Goal: Task Accomplishment & Management: Understand process/instructions

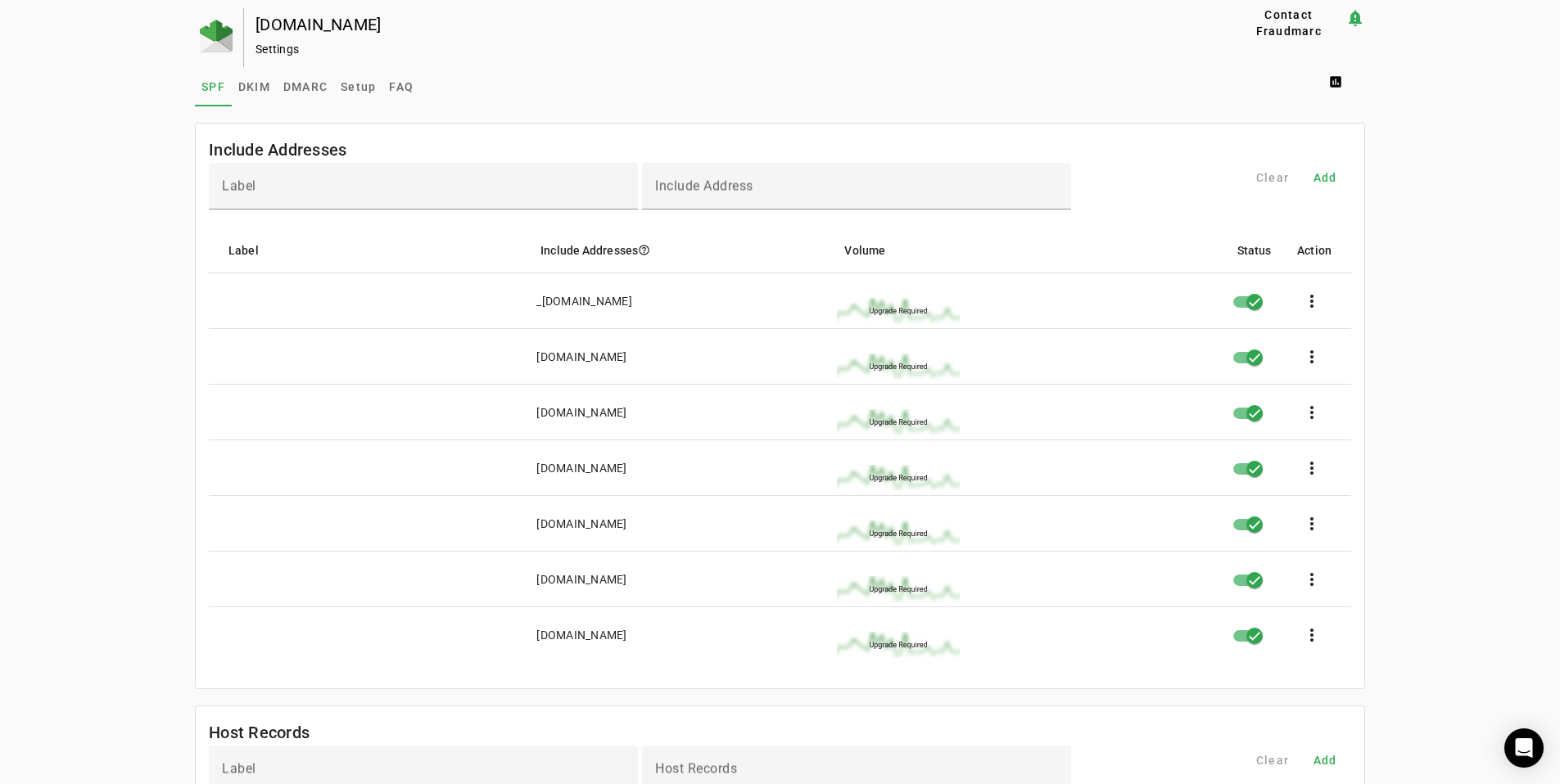
scroll to position [965, 0]
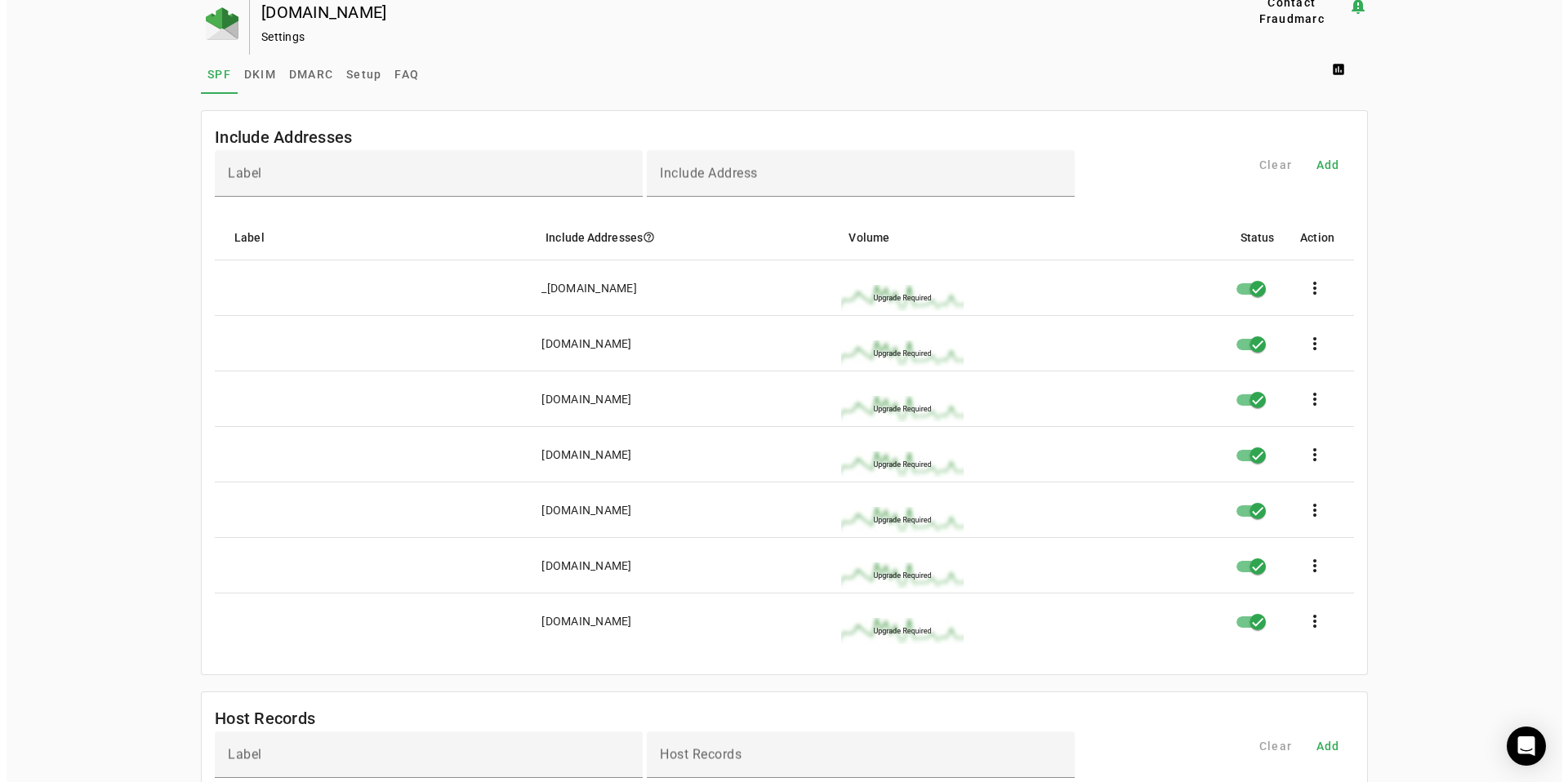
scroll to position [0, 0]
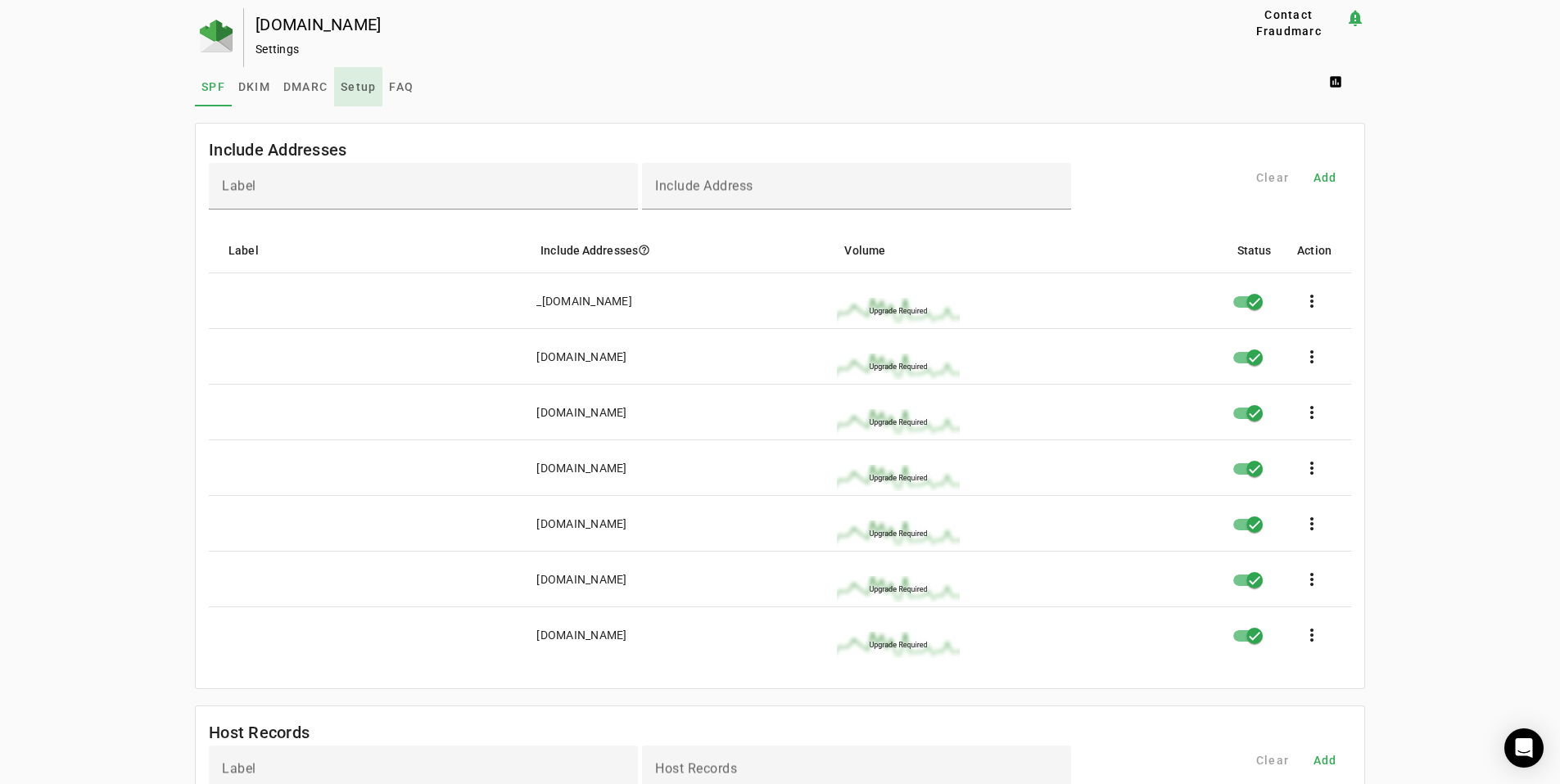
click at [360, 91] on span "Setup" at bounding box center [358, 87] width 35 height 12
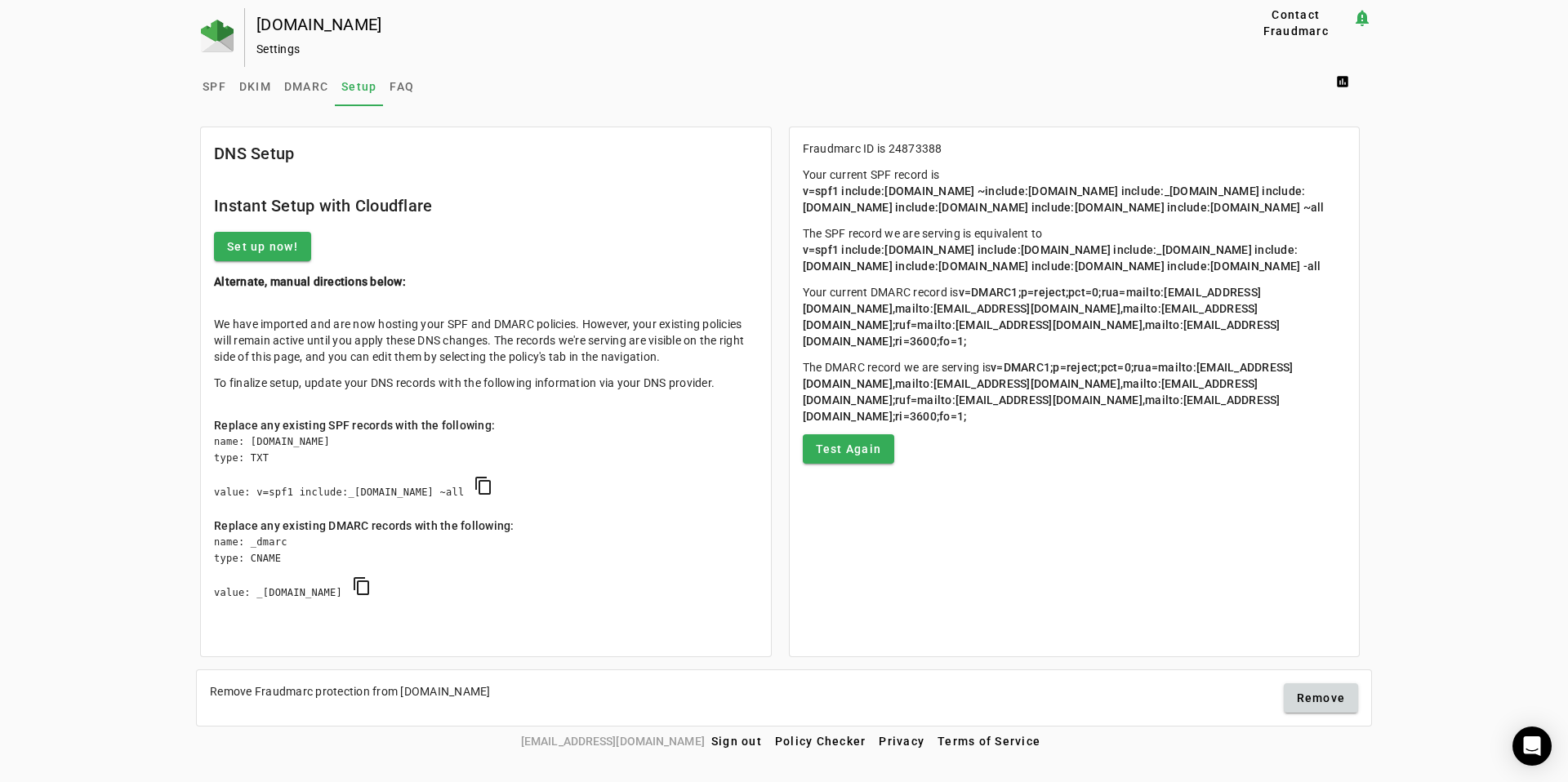
drag, startPoint x: 292, startPoint y: 343, endPoint x: 405, endPoint y: 390, distance: 122.4
click at [379, 382] on div "We have imported and are now hosting your SPF and DMARC policies. However, your…" at bounding box center [485, 353] width 544 height 75
click at [407, 390] on p "To finalize setup, update your DNS records with the following information via y…" at bounding box center [485, 383] width 544 height 16
drag, startPoint x: 245, startPoint y: 425, endPoint x: 453, endPoint y: 542, distance: 238.6
click at [453, 542] on mat-card-content "We have imported and are now hosting your SPF and DMARC policies. However, your…" at bounding box center [486, 475] width 570 height 345
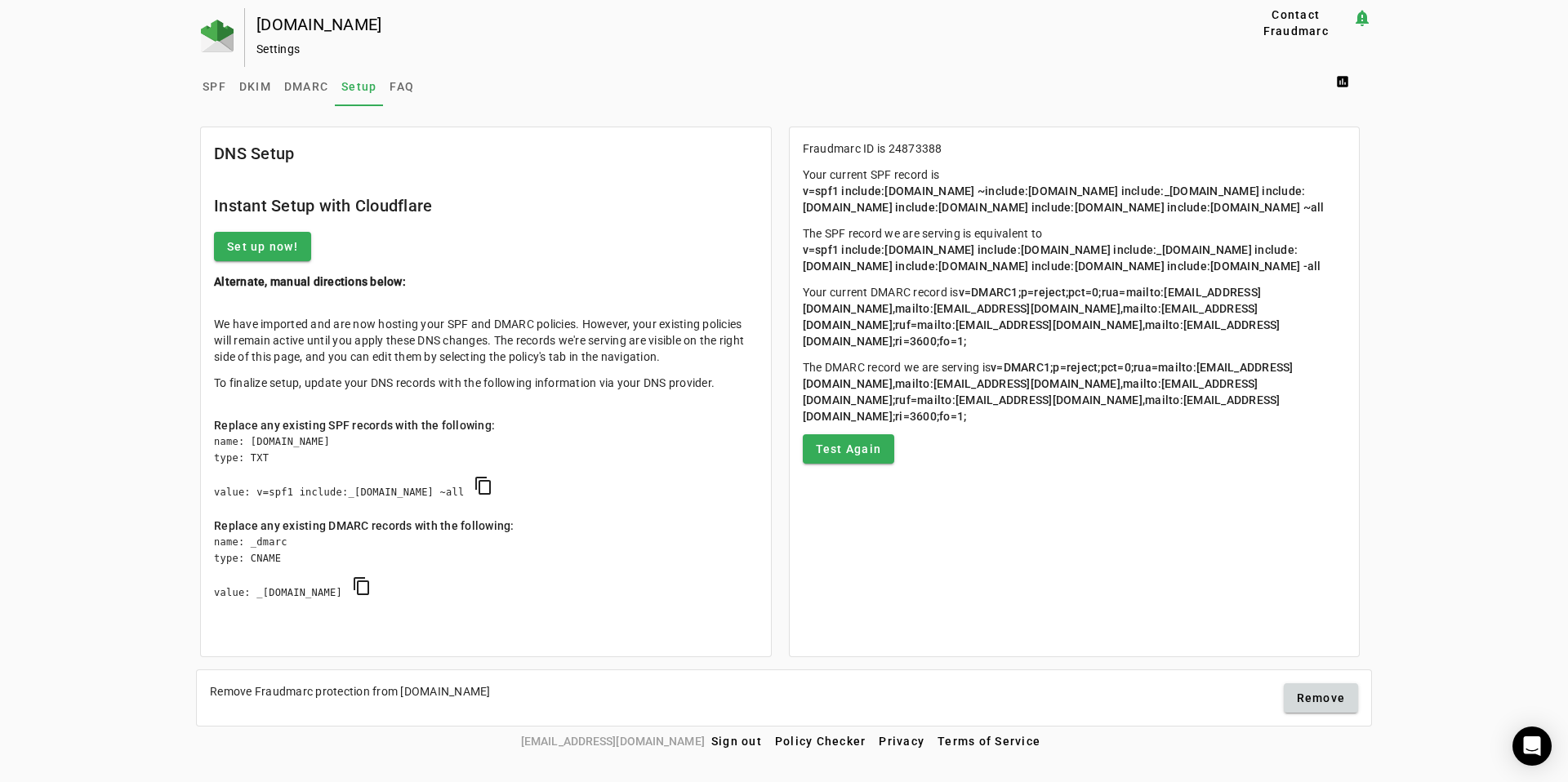
click at [453, 542] on div "name: _dmarc type: CNAME value: _[DOMAIN_NAME] content_copy" at bounding box center [485, 576] width 544 height 84
drag, startPoint x: 456, startPoint y: 536, endPoint x: 325, endPoint y: 478, distance: 143.3
click at [328, 480] on mat-card-content "We have imported and are now hosting your SPF and DMARC policies. However, your…" at bounding box center [486, 475] width 570 height 345
click at [323, 476] on div "name: [DOMAIN_NAME] type: TXT value: v=spf1 include:_[DOMAIN_NAME] ~all content…" at bounding box center [485, 476] width 544 height 84
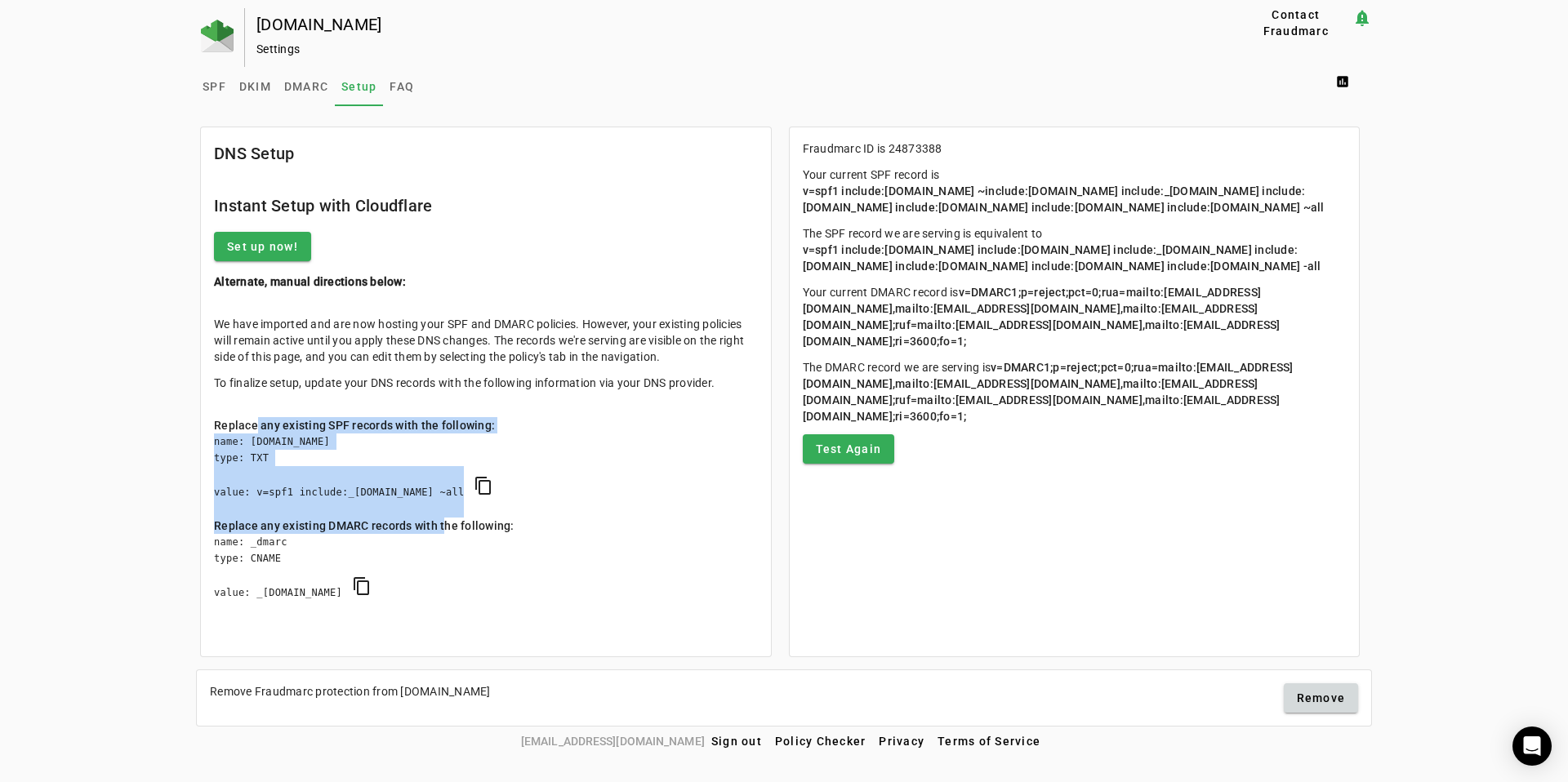
drag, startPoint x: 255, startPoint y: 421, endPoint x: 446, endPoint y: 529, distance: 219.4
click at [445, 528] on mat-card-content "We have imported and are now hosting your SPF and DMARC policies. However, your…" at bounding box center [486, 475] width 570 height 345
click at [446, 529] on div "Replace any existing DMARC records with the following:" at bounding box center [485, 526] width 544 height 16
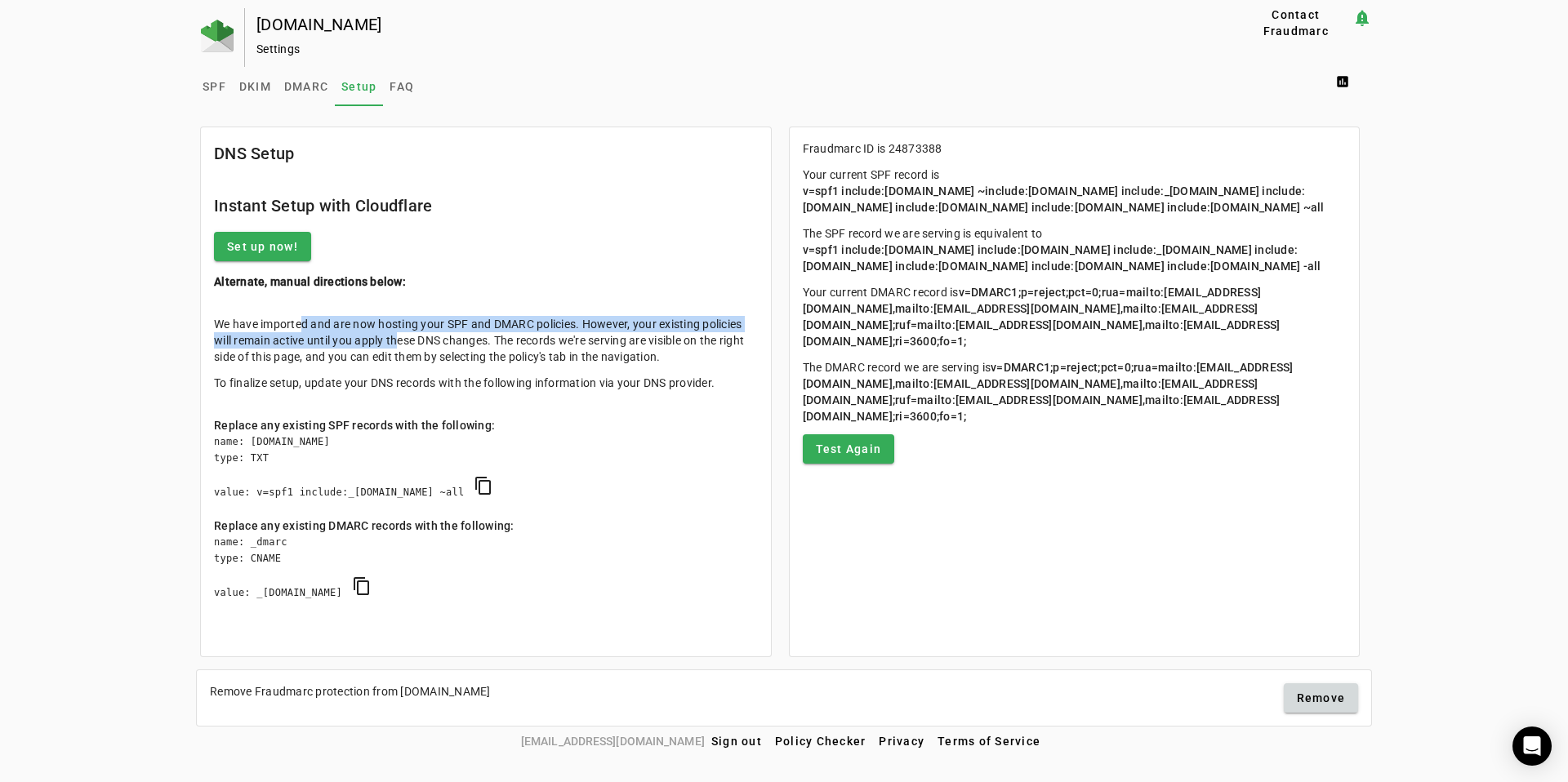
drag, startPoint x: 310, startPoint y: 329, endPoint x: 570, endPoint y: 395, distance: 268.2
click at [519, 381] on div "We have imported and are now hosting your SPF and DMARC policies. However, your…" at bounding box center [485, 353] width 544 height 75
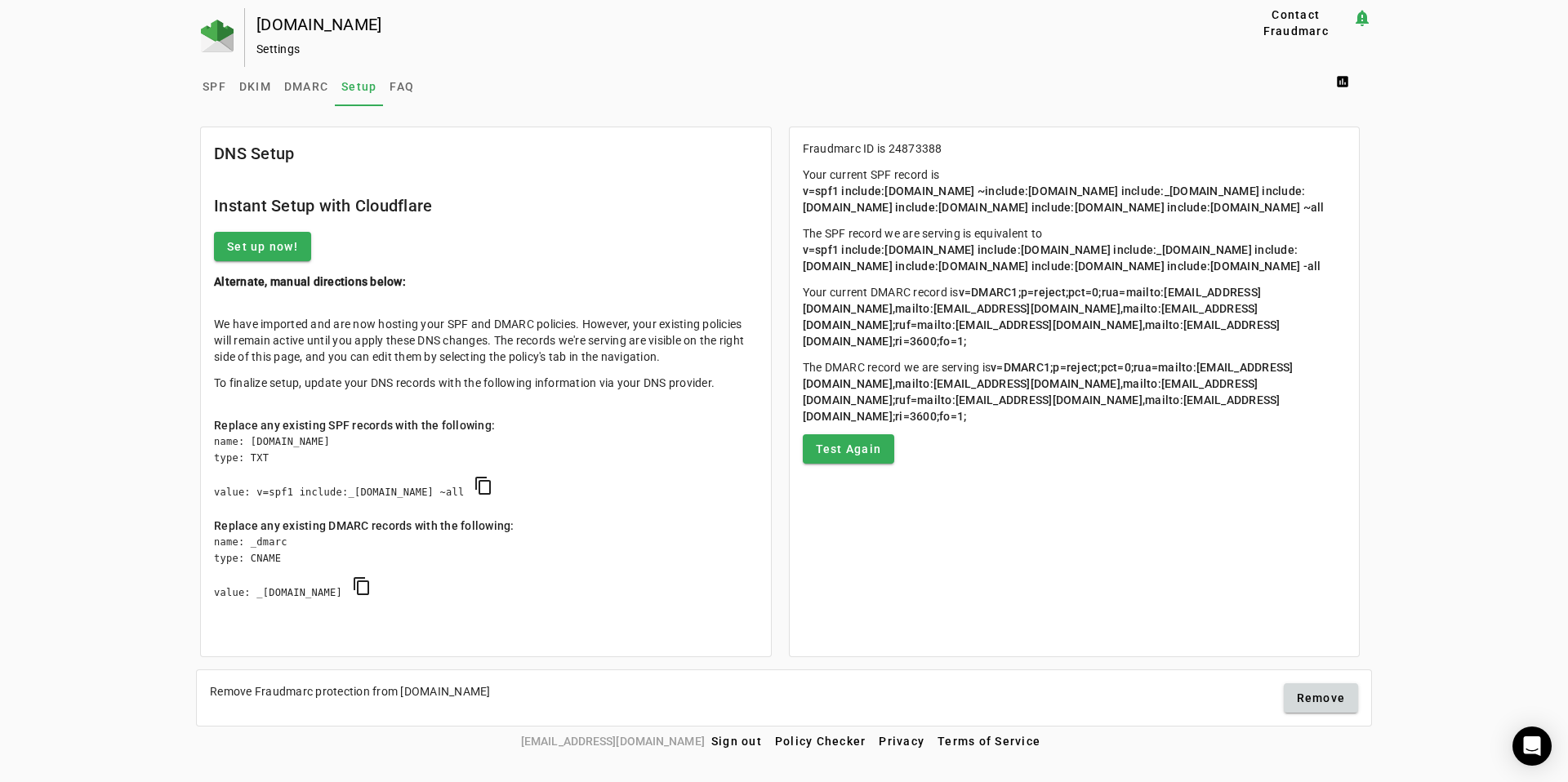
click at [570, 395] on mat-card-content "We have imported and are now hosting your SPF and DMARC policies. However, your…" at bounding box center [486, 475] width 570 height 345
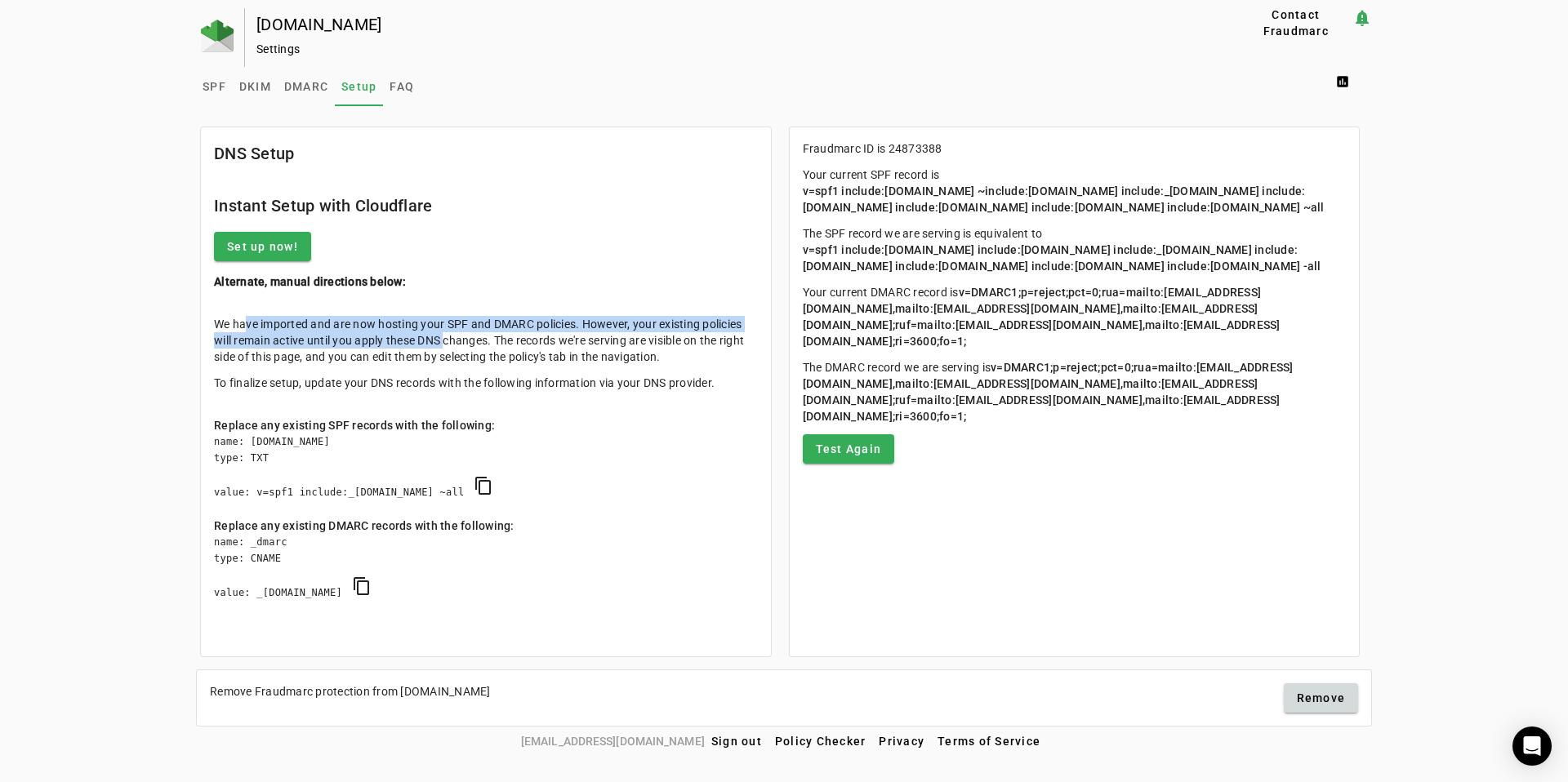
drag, startPoint x: 239, startPoint y: 318, endPoint x: 514, endPoint y: 353, distance: 277.2
click at [508, 352] on p "We have imported and are now hosting your SPF and DMARC policies. However, your…" at bounding box center [485, 341] width 544 height 49
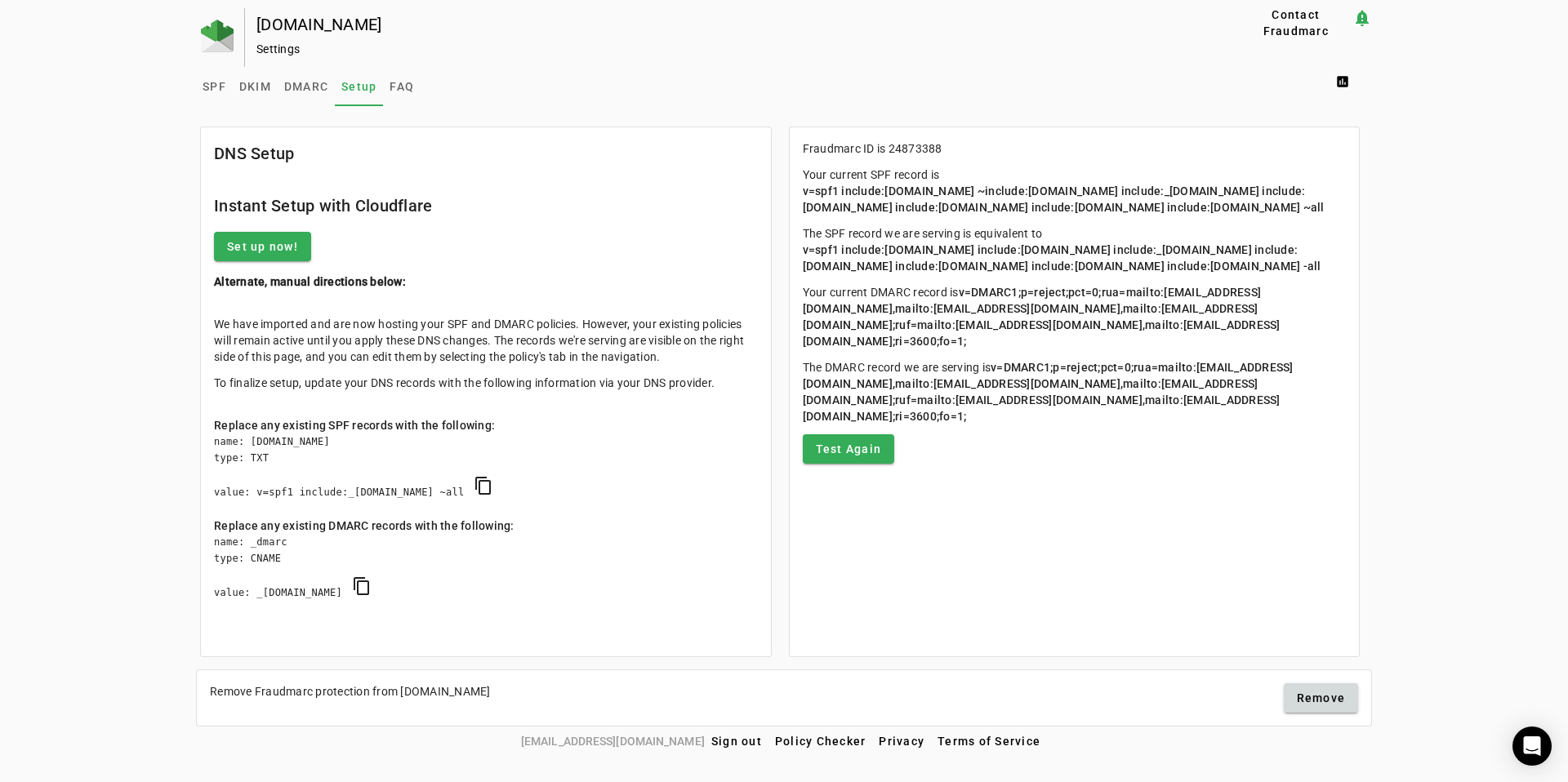
click at [516, 354] on p "We have imported and are now hosting your SPF and DMARC policies. However, your…" at bounding box center [485, 341] width 544 height 49
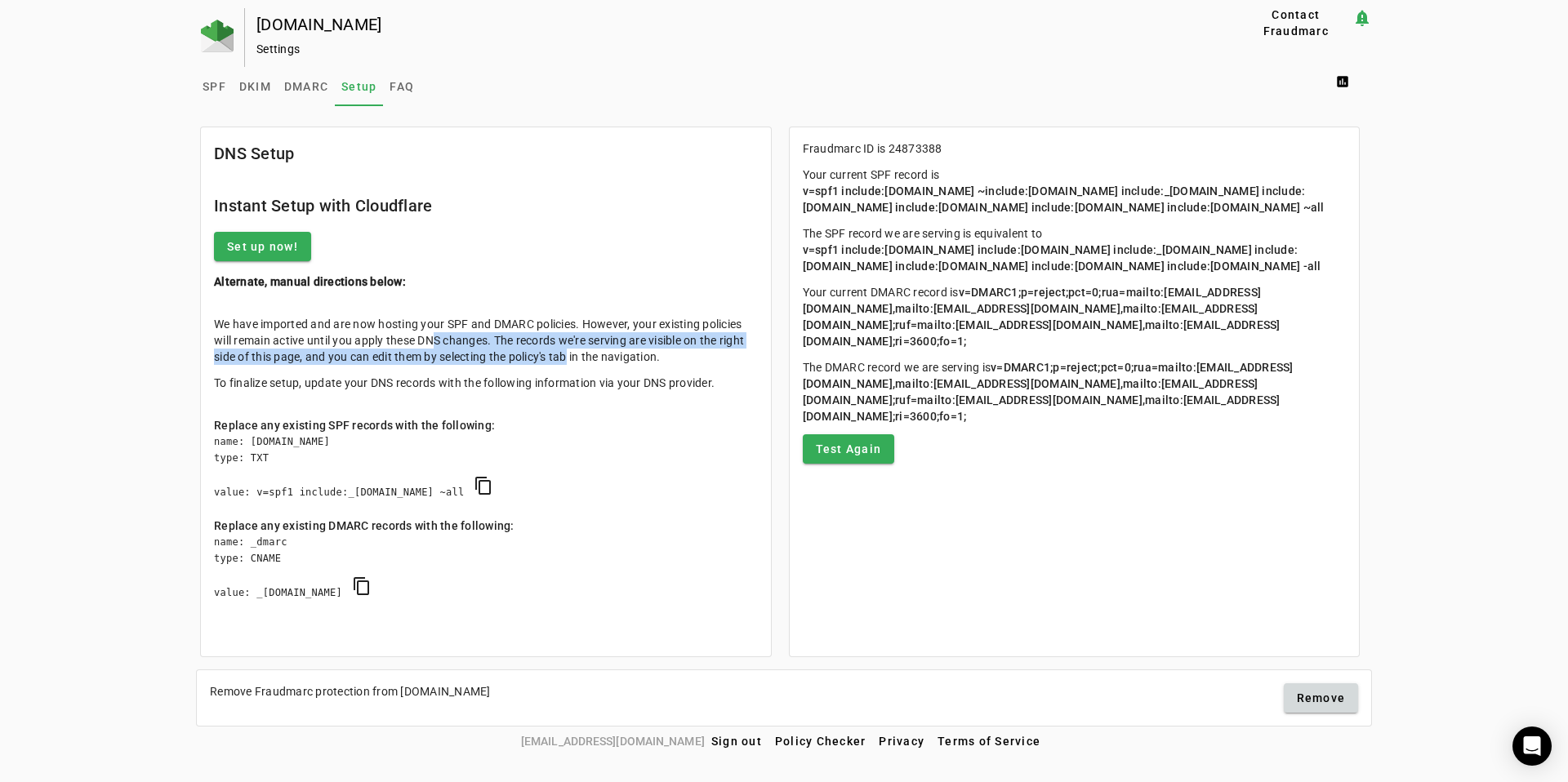
drag, startPoint x: 564, startPoint y: 353, endPoint x: 391, endPoint y: 333, distance: 174.2
click at [393, 333] on p "We have imported and are now hosting your SPF and DMARC policies. However, your…" at bounding box center [485, 341] width 544 height 49
drag, startPoint x: 391, startPoint y: 333, endPoint x: 351, endPoint y: 329, distance: 40.2
click at [391, 333] on p "We have imported and are now hosting your SPF and DMARC policies. However, your…" at bounding box center [485, 341] width 544 height 49
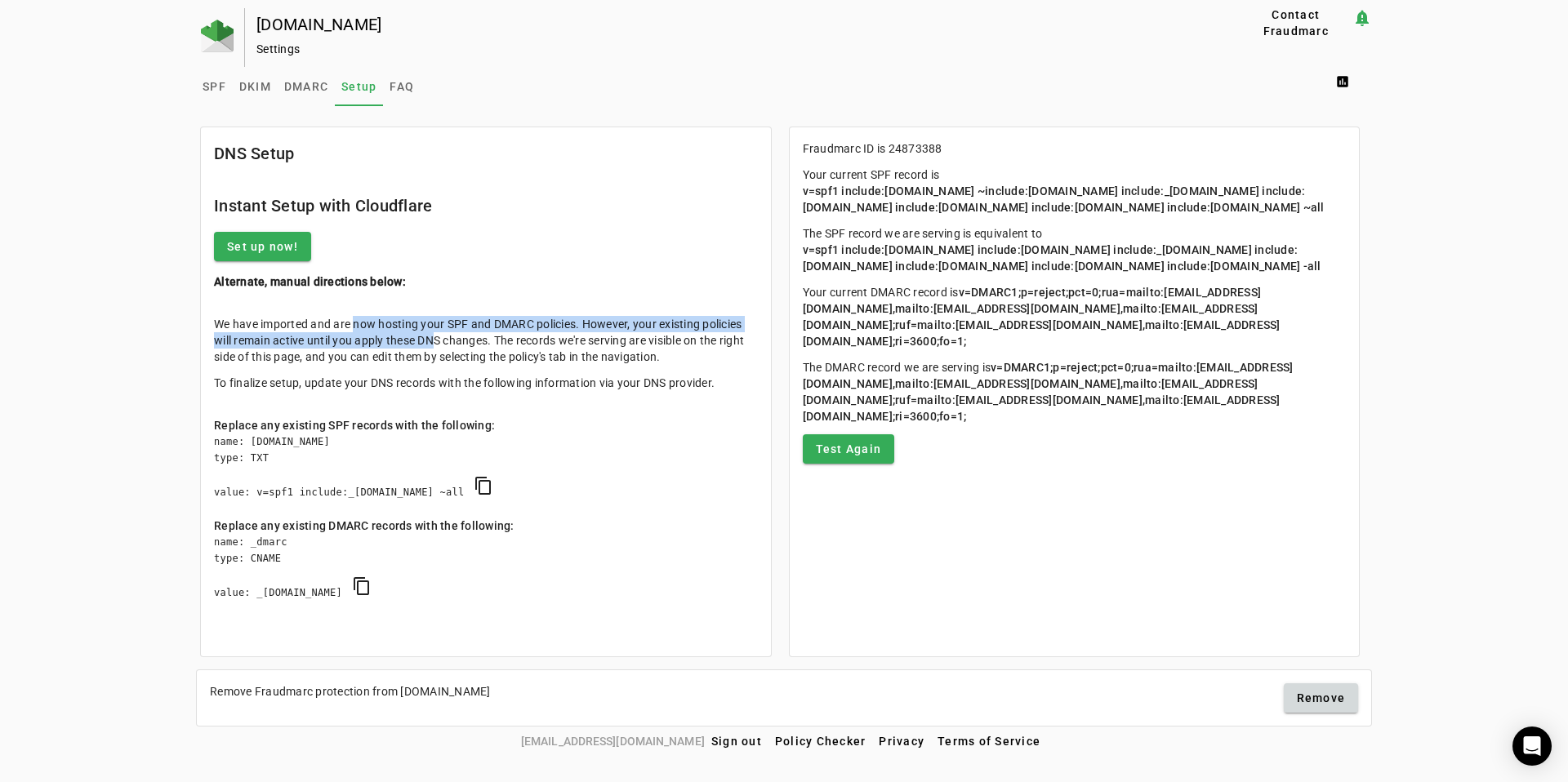
drag, startPoint x: 351, startPoint y: 329, endPoint x: 443, endPoint y: 347, distance: 93.7
click at [436, 346] on p "We have imported and are now hosting your SPF and DMARC policies. However, your…" at bounding box center [485, 341] width 544 height 49
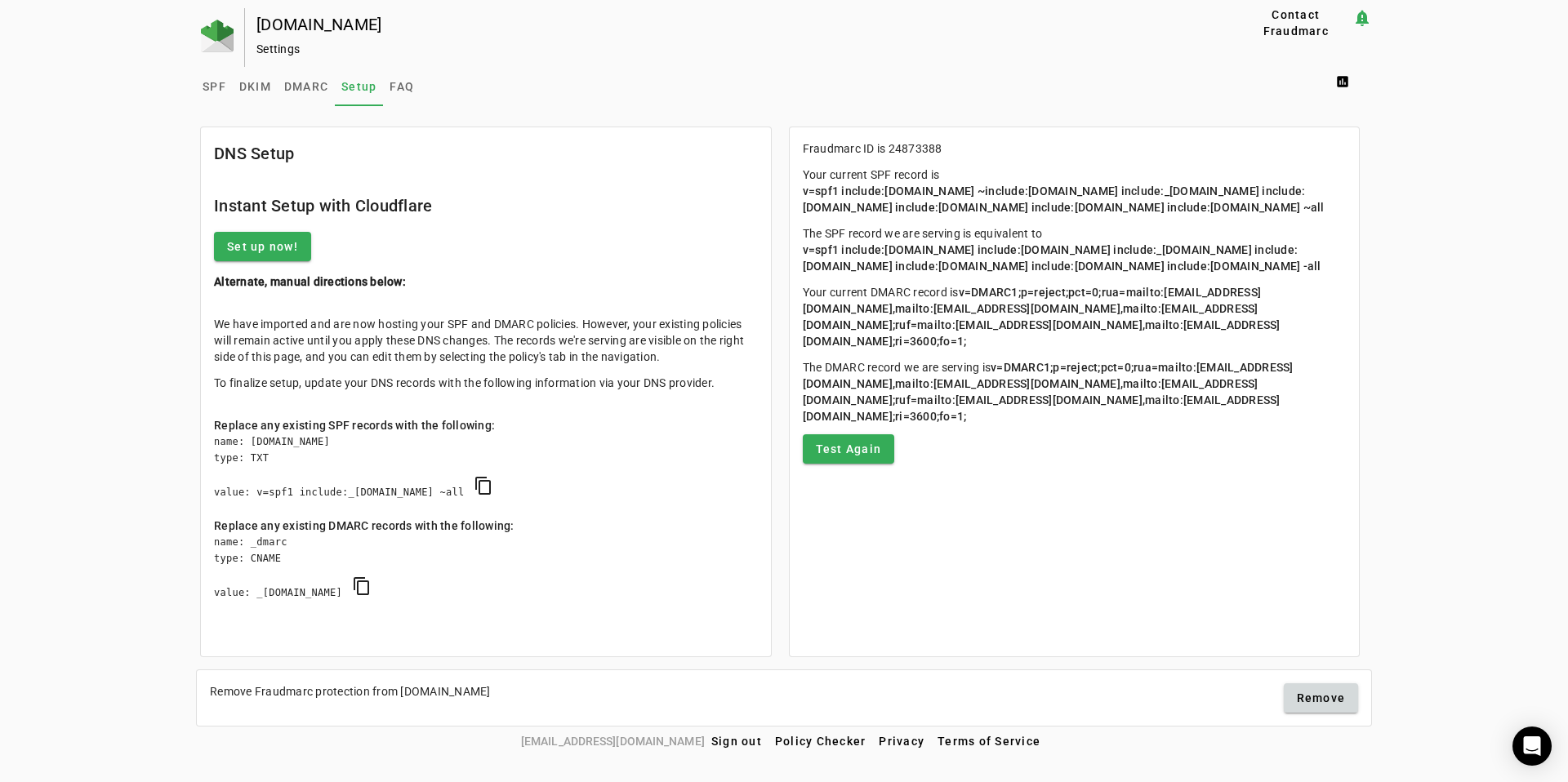
click at [443, 347] on p "We have imported and are now hosting your SPF and DMARC policies. However, your…" at bounding box center [485, 341] width 544 height 49
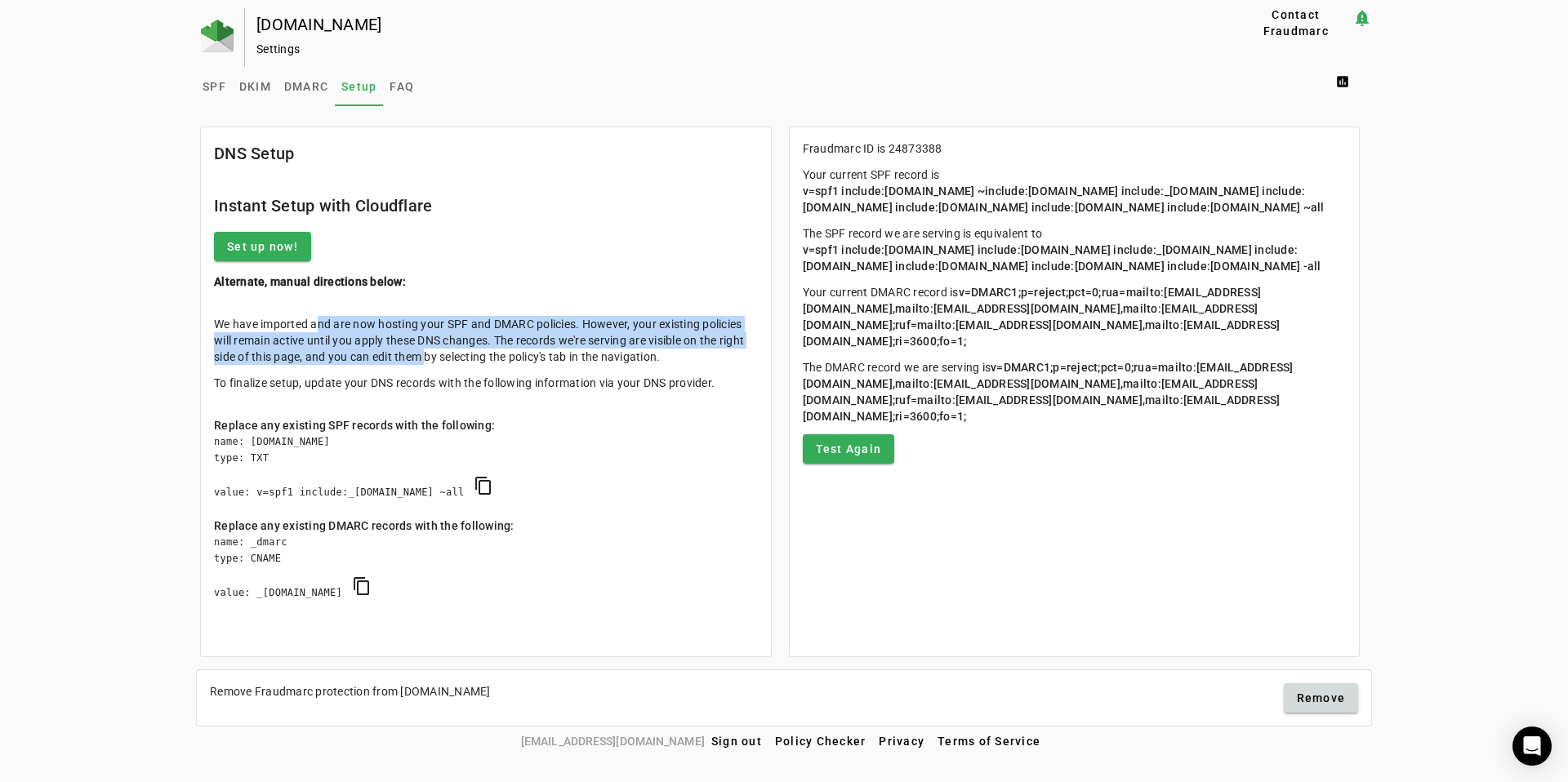
drag, startPoint x: 311, startPoint y: 319, endPoint x: 426, endPoint y: 365, distance: 123.9
click at [426, 365] on div "We have imported and are now hosting your SPF and DMARC policies. However, your…" at bounding box center [485, 353] width 544 height 75
click at [426, 365] on div "We have imported and are now hosting your SPF and DMARC policies. However, your…" at bounding box center [485, 353] width 544 height 75
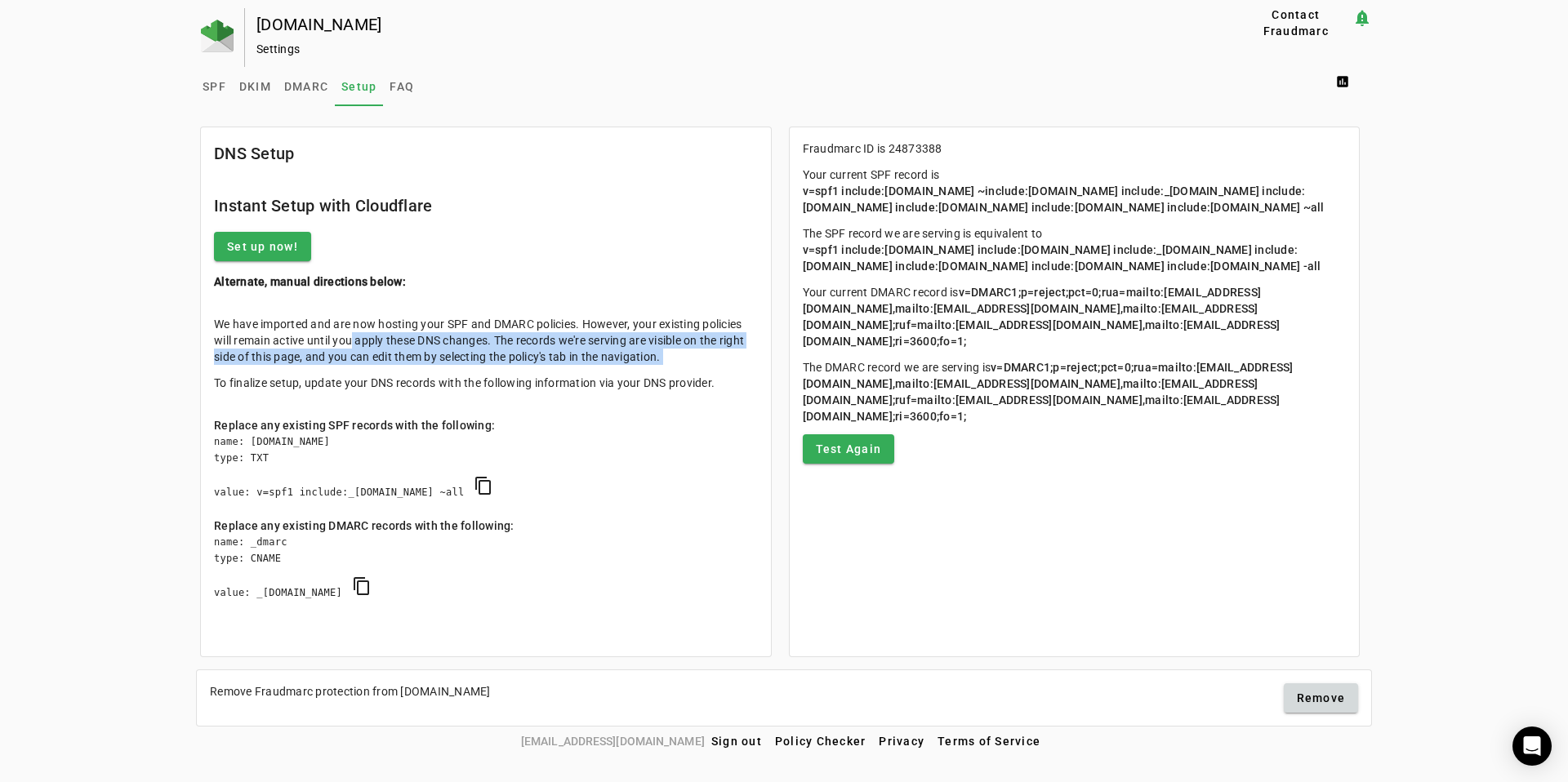
drag, startPoint x: 350, startPoint y: 335, endPoint x: 470, endPoint y: 392, distance: 132.8
click at [462, 390] on div "We have imported and are now hosting your SPF and DMARC policies. However, your…" at bounding box center [485, 353] width 544 height 75
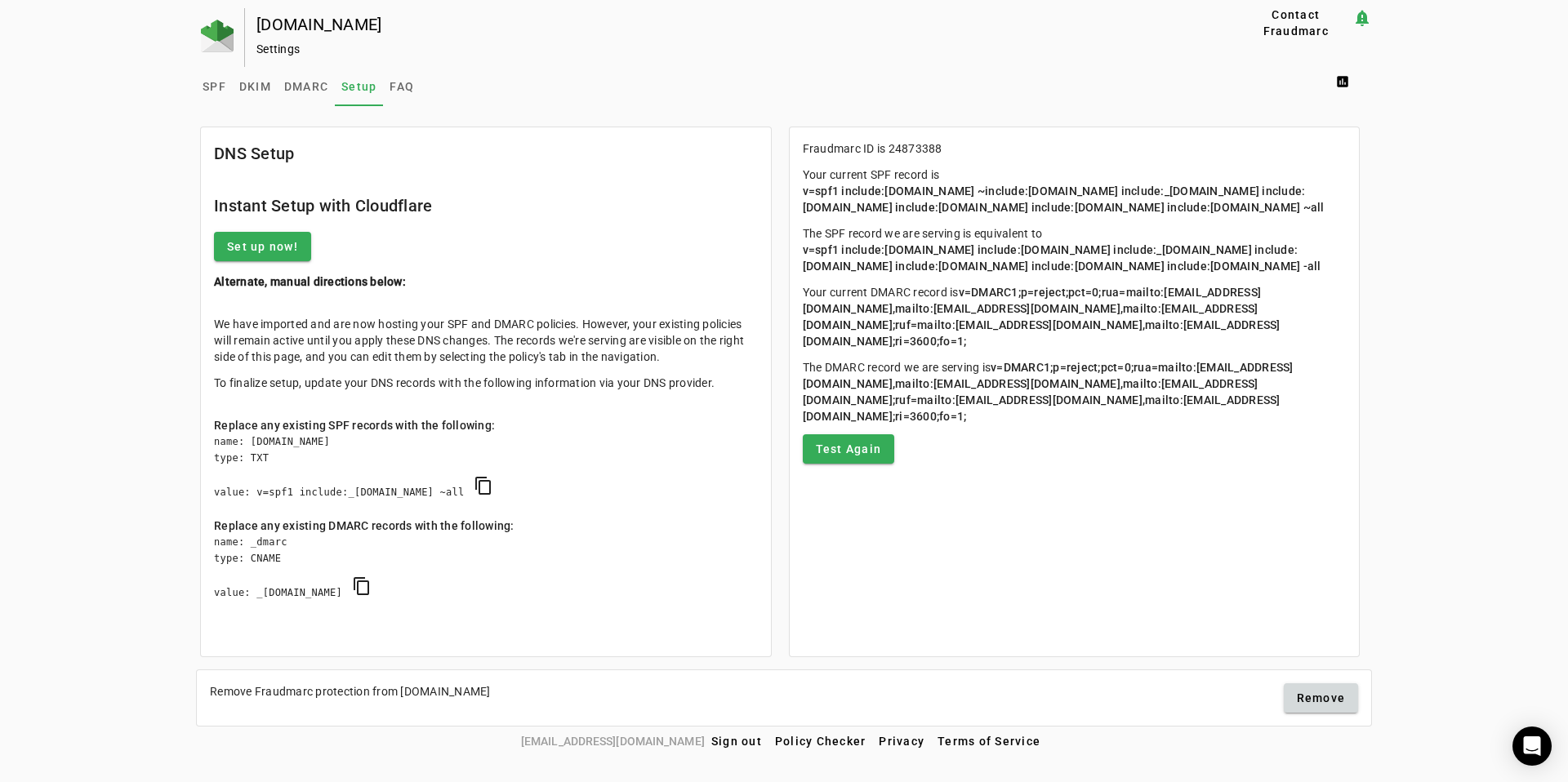
click at [470, 392] on mat-card-content "We have imported and are now hosting your SPF and DMARC policies. However, your…" at bounding box center [486, 475] width 570 height 345
drag, startPoint x: 241, startPoint y: 425, endPoint x: 485, endPoint y: 427, distance: 244.0
click at [484, 427] on div "Replace any existing SPF records with the following:" at bounding box center [485, 425] width 544 height 16
click at [485, 427] on div "Replace any existing SPF records with the following:" at bounding box center [485, 425] width 544 height 16
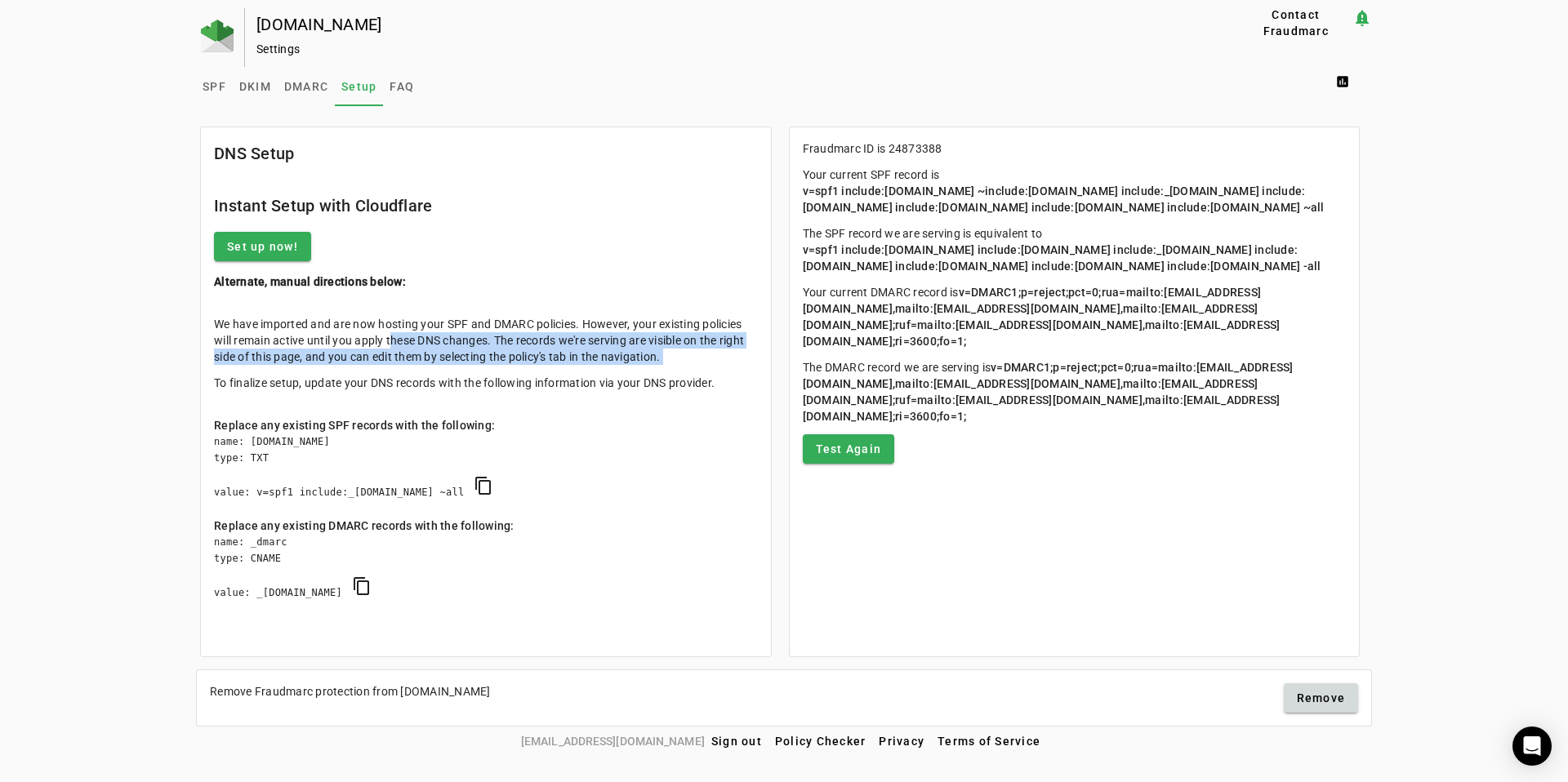
drag, startPoint x: 496, startPoint y: 373, endPoint x: 376, endPoint y: 337, distance: 125.3
click at [383, 341] on div "We have imported and are now hosting your SPF and DMARC policies. However, your…" at bounding box center [485, 353] width 544 height 75
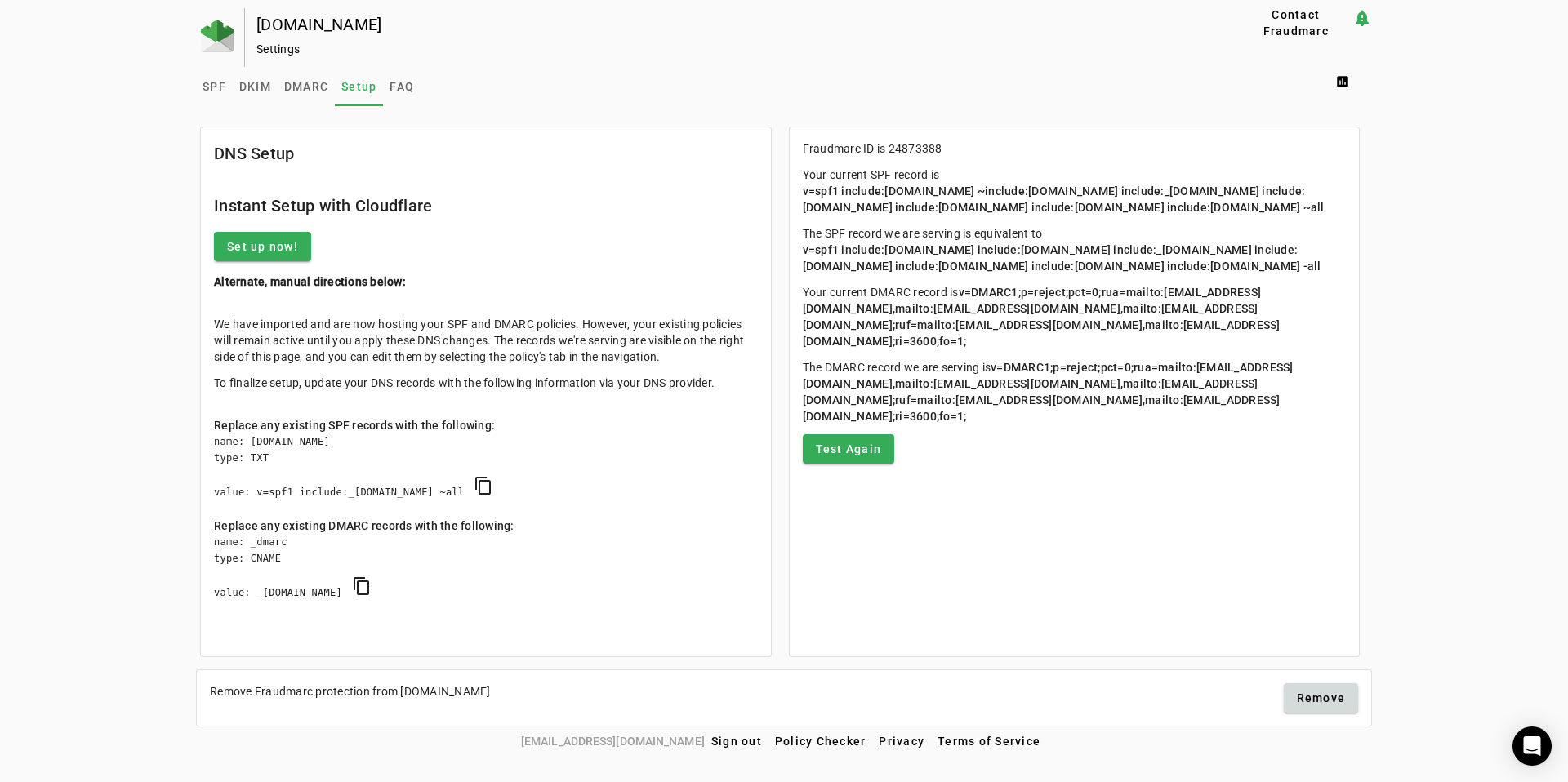
click at [374, 336] on p "We have imported and are now hosting your SPF and DMARC policies. However, your…" at bounding box center [485, 341] width 544 height 49
drag, startPoint x: 416, startPoint y: 308, endPoint x: 485, endPoint y: 336, distance: 74.5
click at [470, 330] on mat-card "DNS Setup Instant Setup with Cloudflare Set up now! Alternate, manual direction…" at bounding box center [486, 391] width 572 height 531
click at [485, 336] on p "We have imported and are now hosting your SPF and DMARC policies. However, your…" at bounding box center [485, 341] width 544 height 49
click at [1279, 18] on span "Contact Fraudmarc" at bounding box center [1296, 23] width 99 height 33
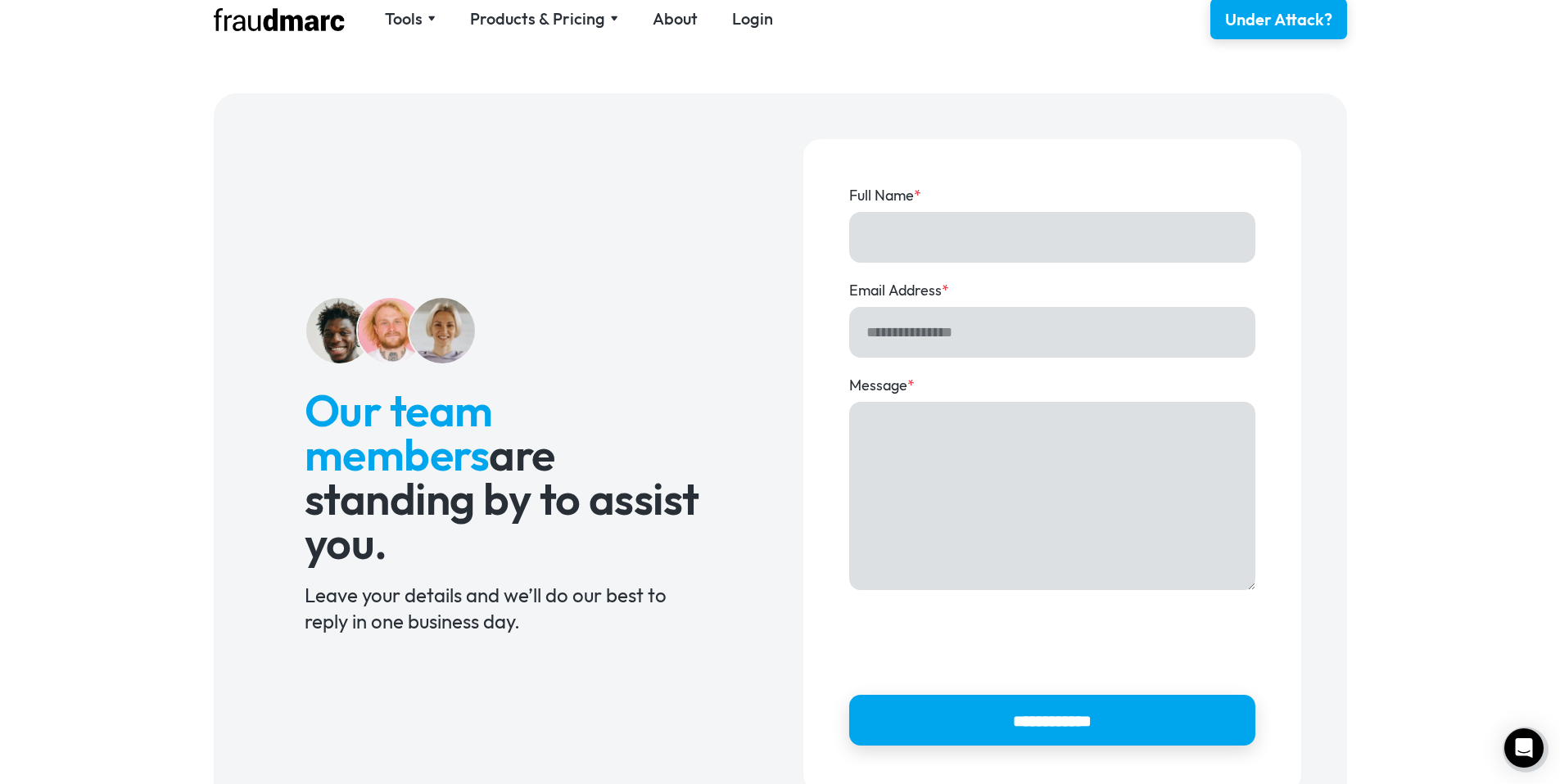
scroll to position [20, 0]
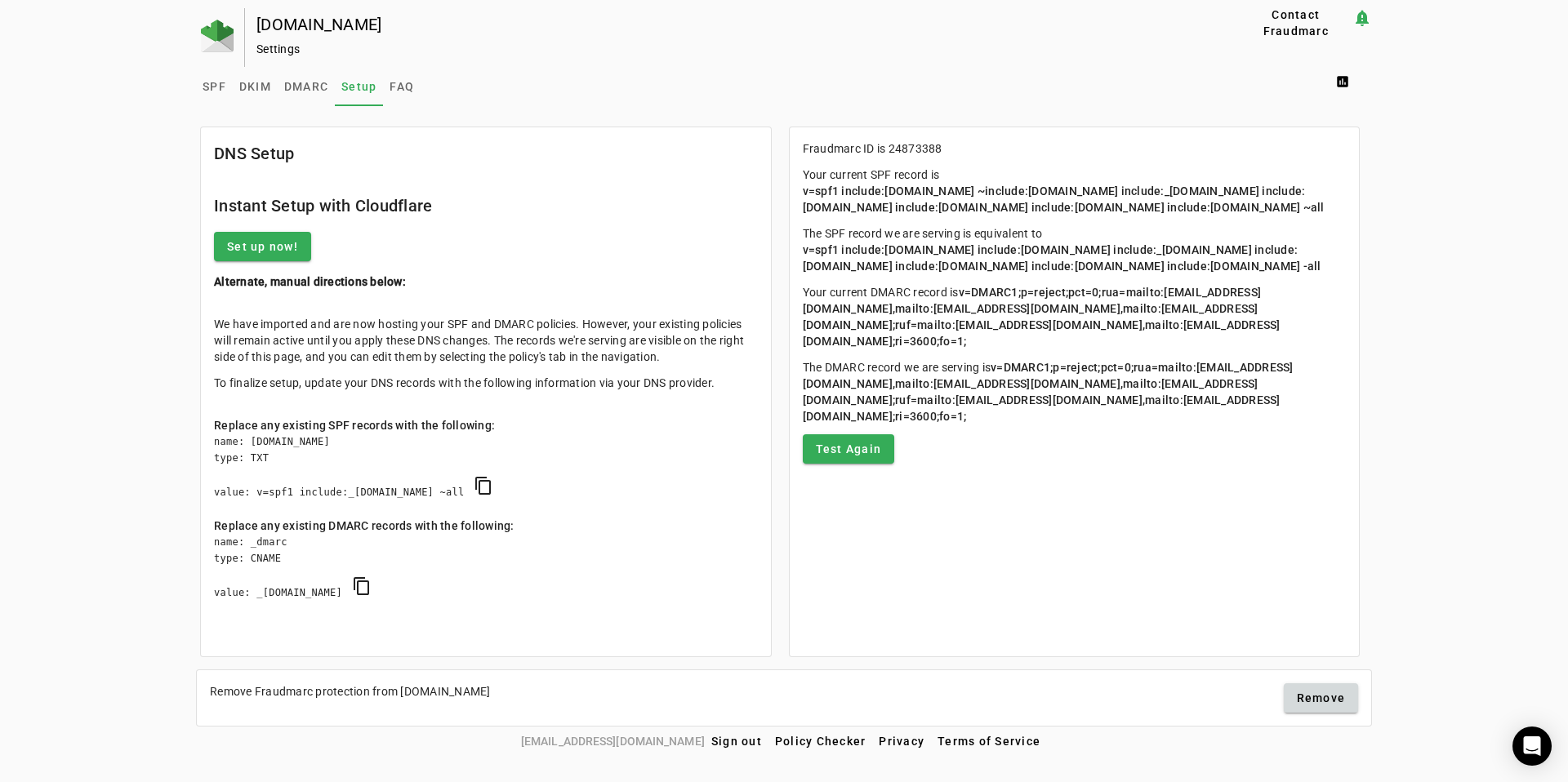
click at [1491, 397] on div "creativefabrica.com Settings Contact Fraudmarc notification_important Settings …" at bounding box center [784, 367] width 1568 height 718
click at [1457, 286] on div "creativefabrica.com Settings Contact Fraudmarc notification_important Settings …" at bounding box center [784, 367] width 1568 height 718
